Goal: Information Seeking & Learning: Learn about a topic

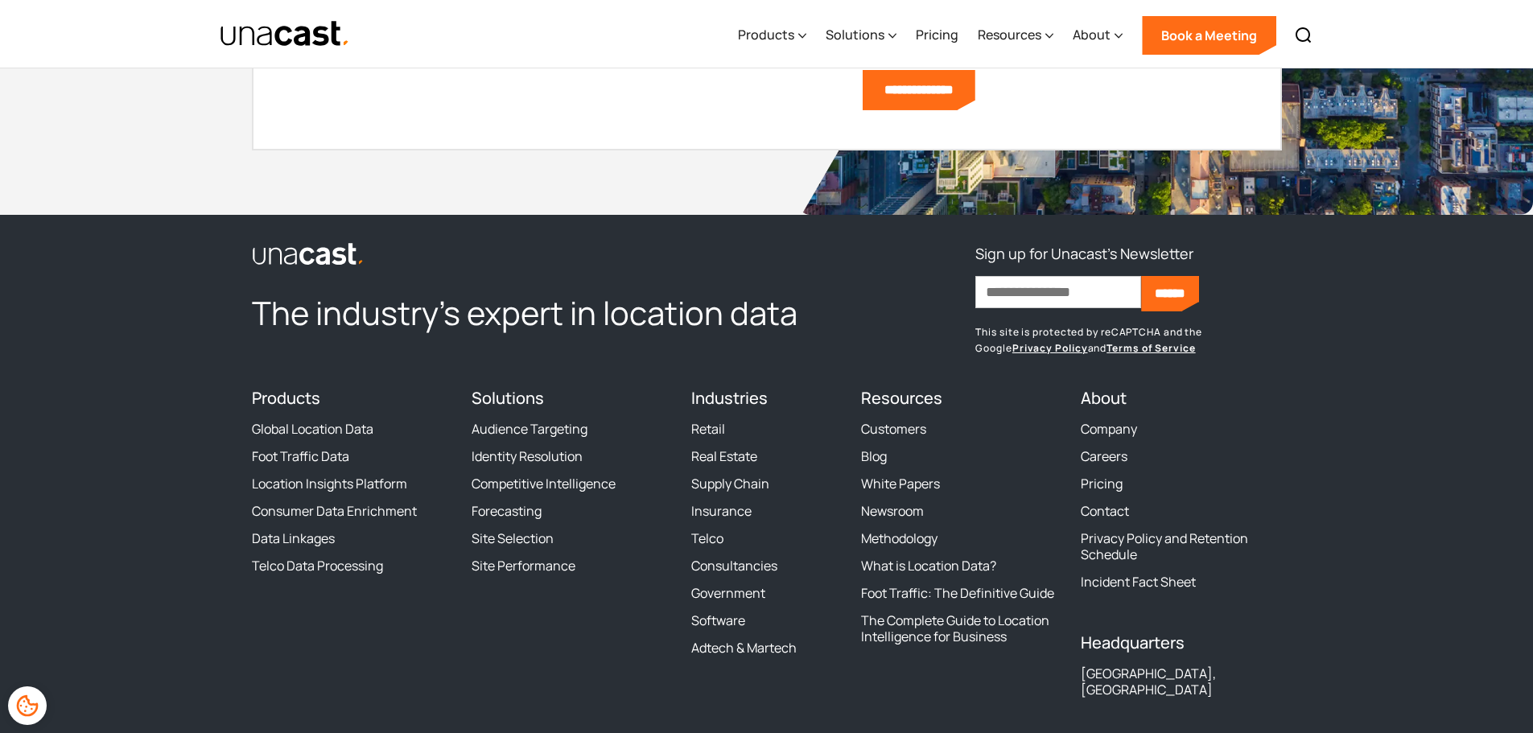
scroll to position [5634, 0]
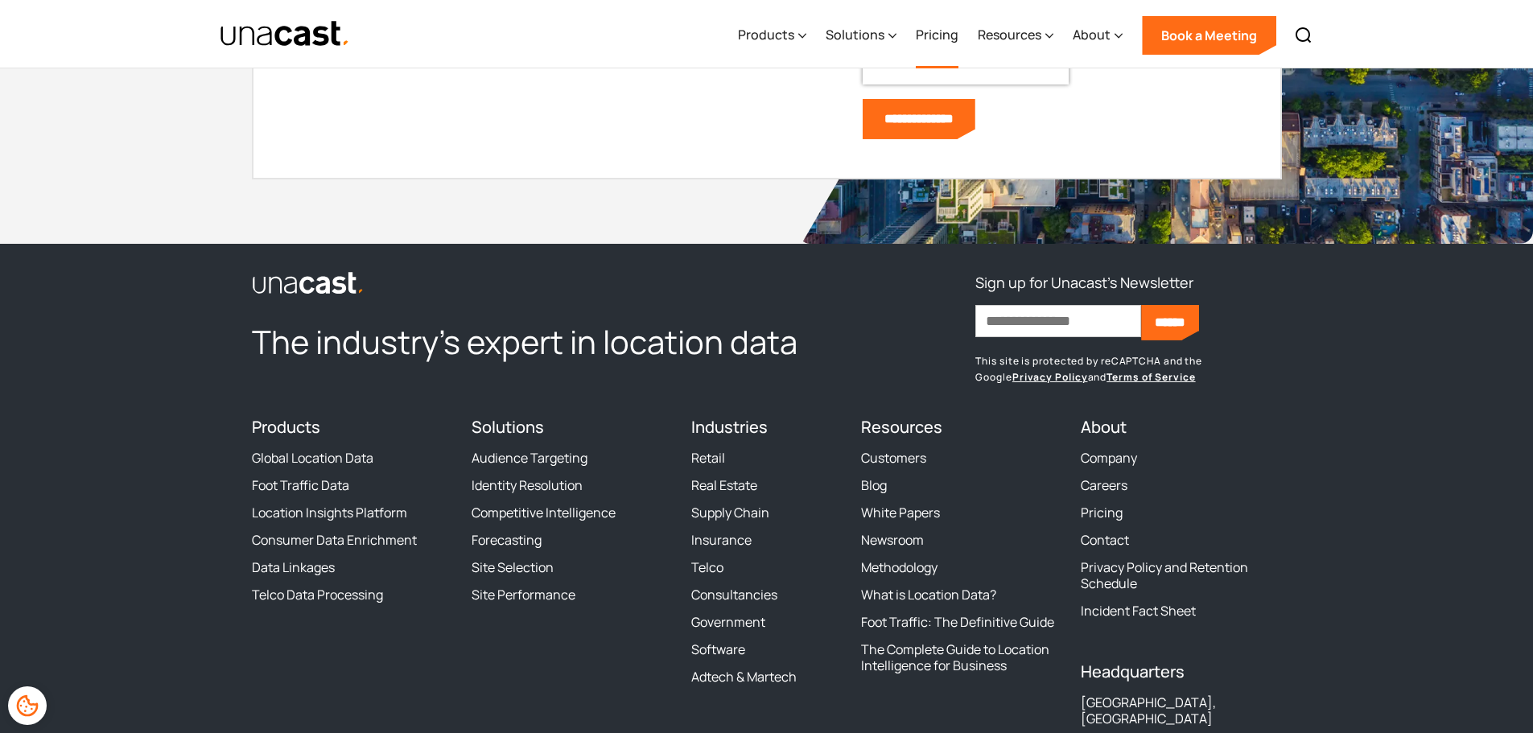
click at [948, 23] on link "Pricing" at bounding box center [937, 35] width 43 height 66
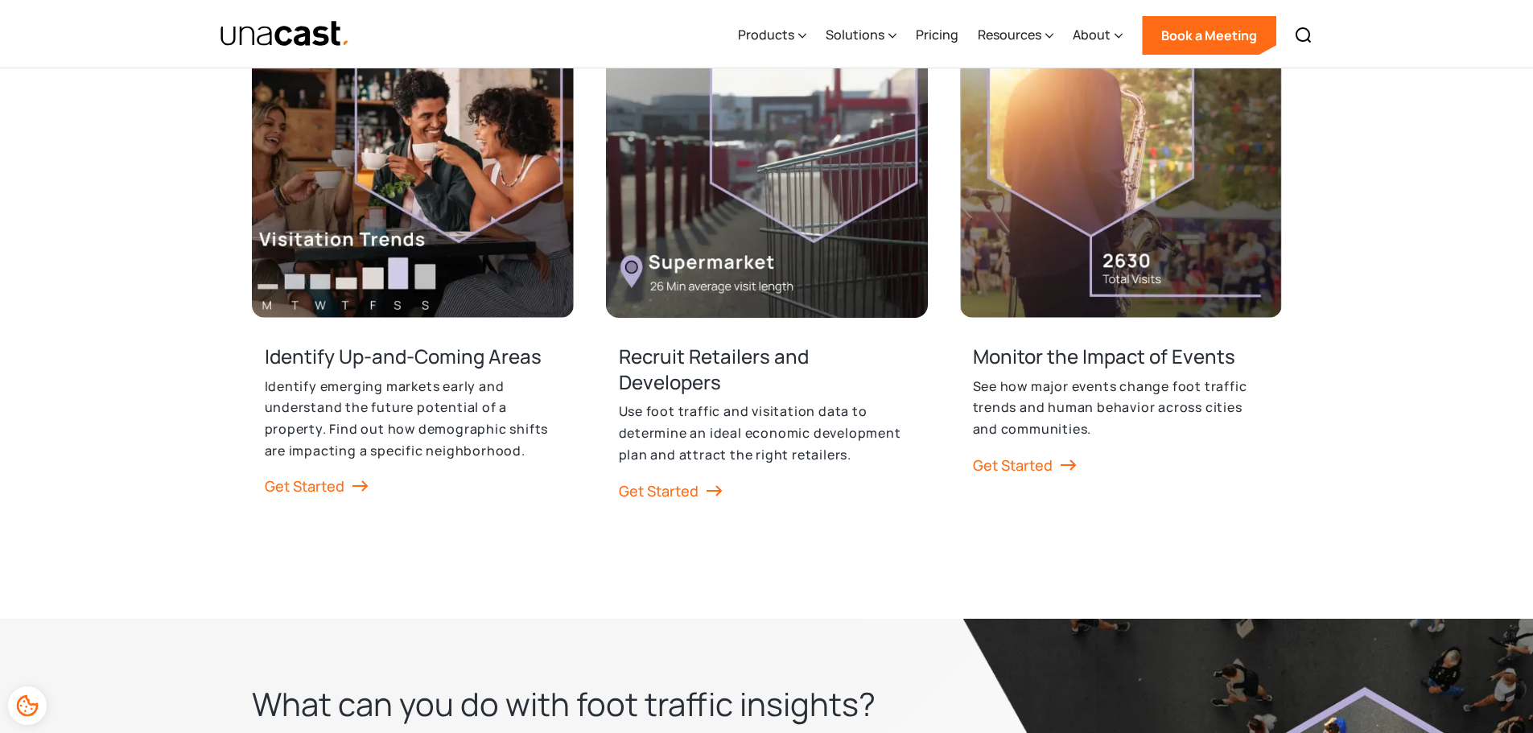
scroll to position [2737, 0]
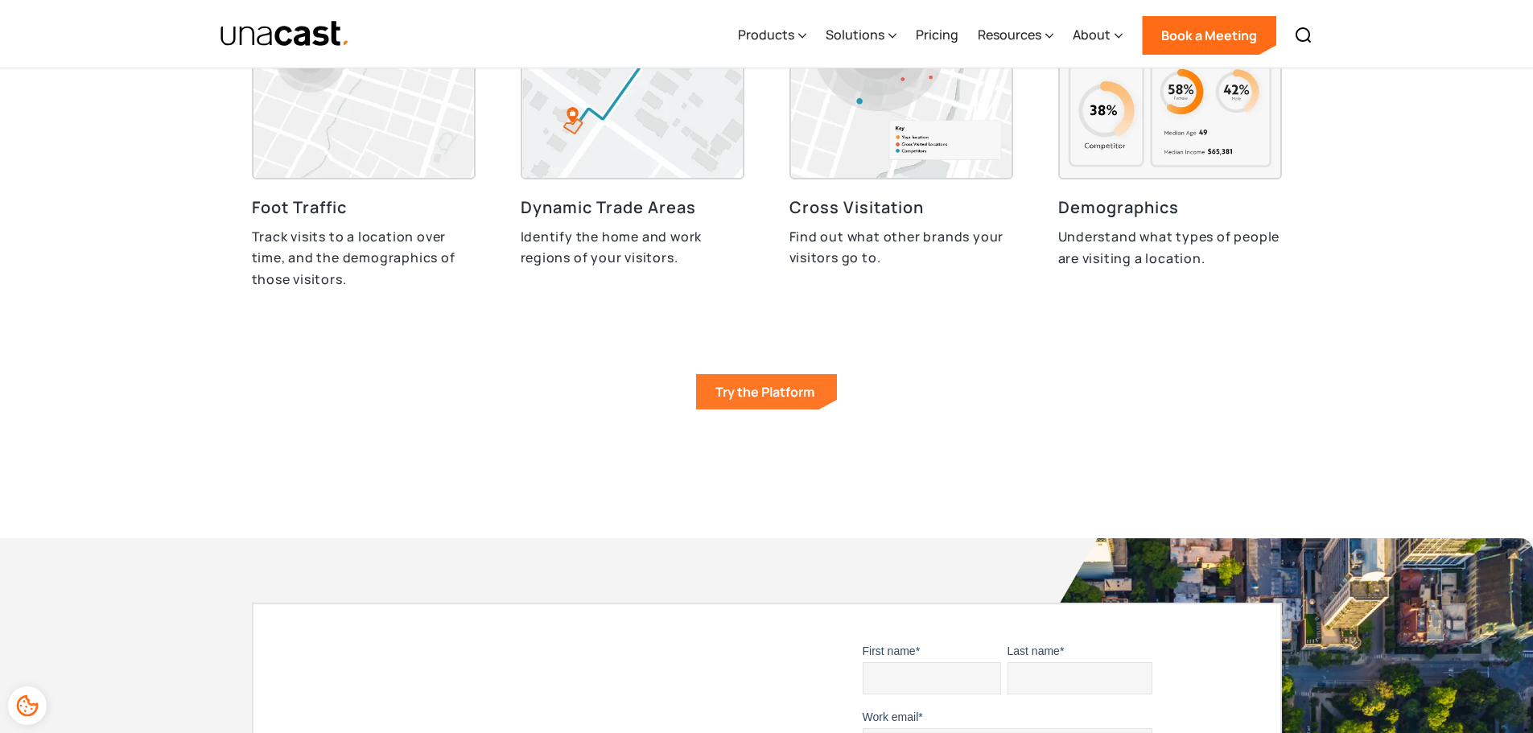
click at [773, 403] on link "Try the Platform" at bounding box center [766, 391] width 141 height 35
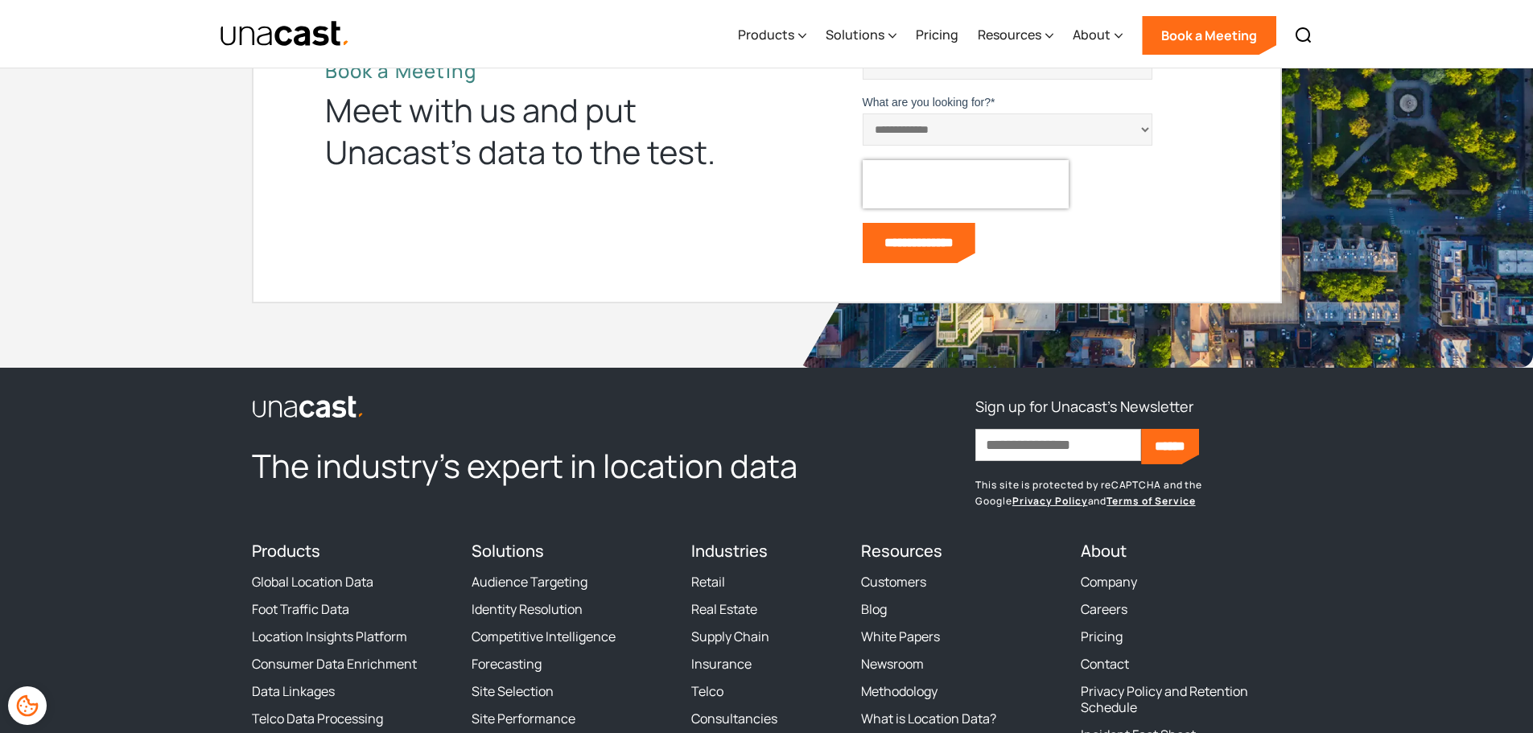
scroll to position [5529, 0]
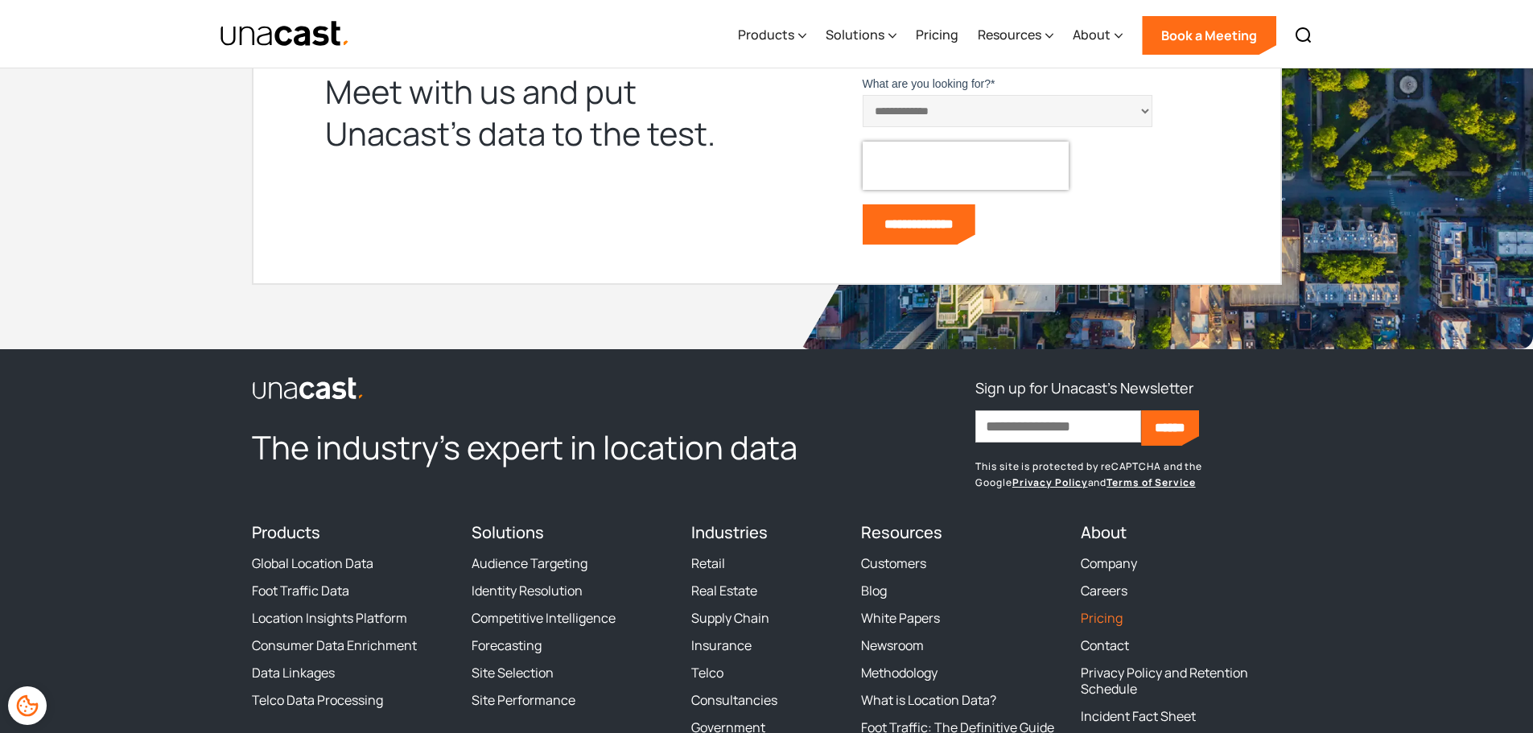
click at [1107, 626] on link "Pricing" at bounding box center [1102, 618] width 42 height 16
